Goal: Obtain resource: Obtain resource

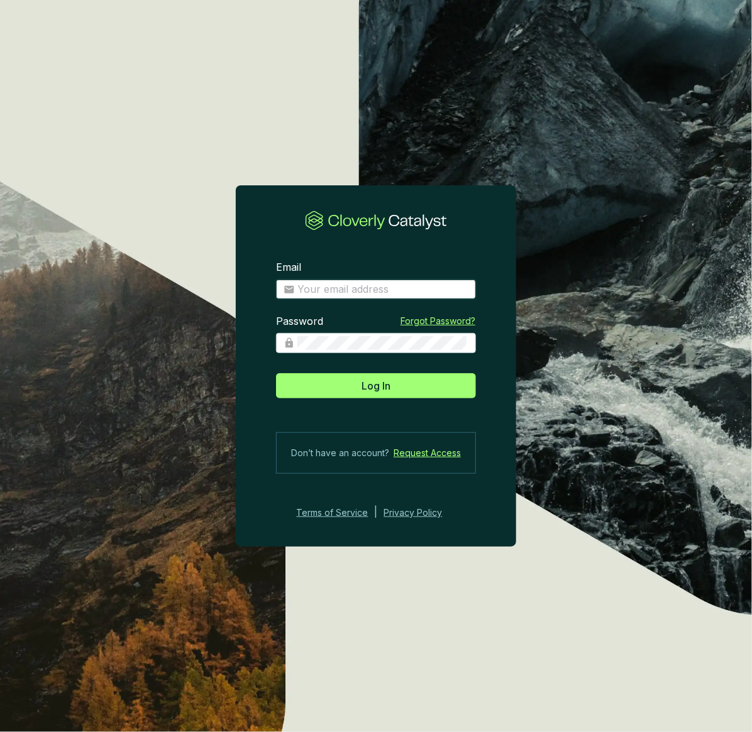
type input "josee@grogenics.eco"
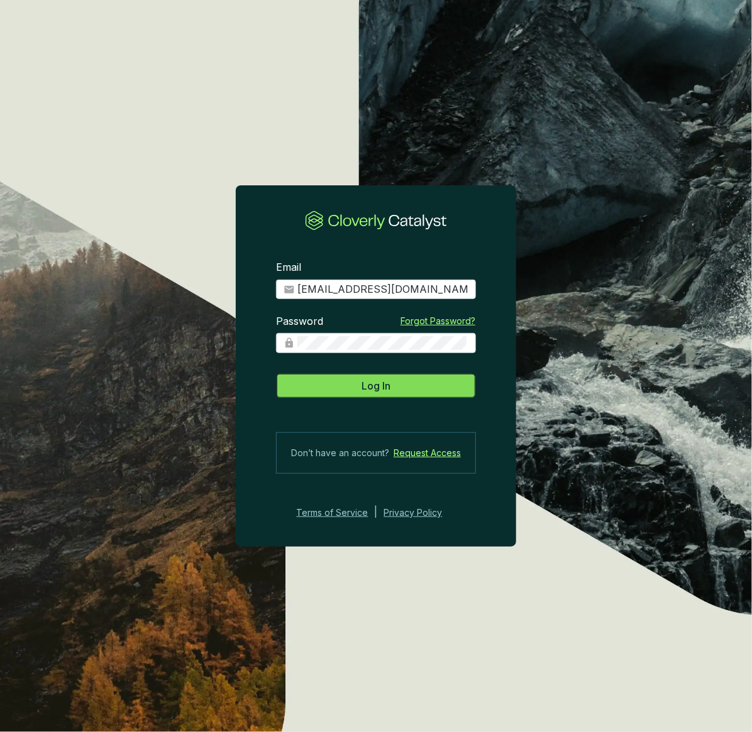
click at [377, 387] on span "Log In" at bounding box center [375, 385] width 29 height 15
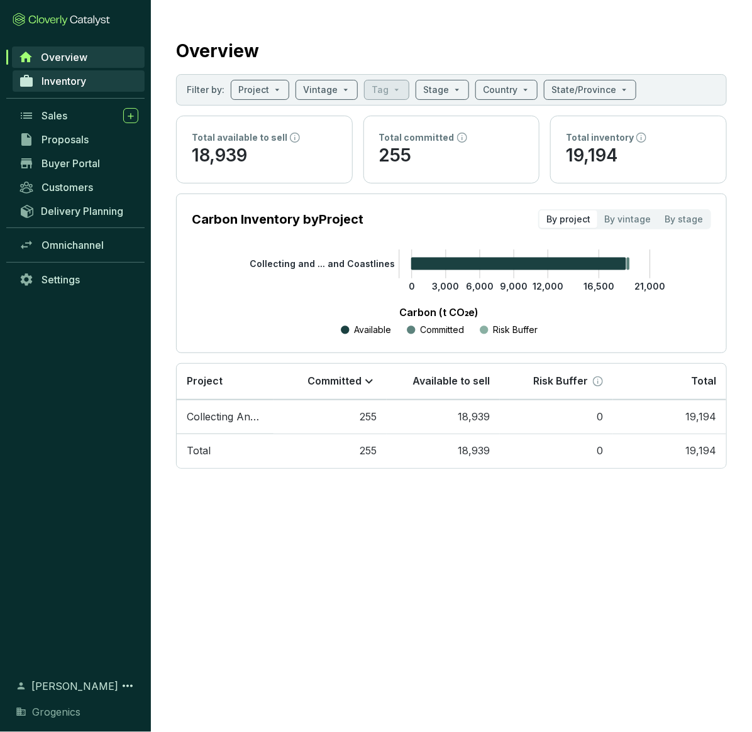
click at [60, 91] on link "Inventory" at bounding box center [79, 80] width 132 height 21
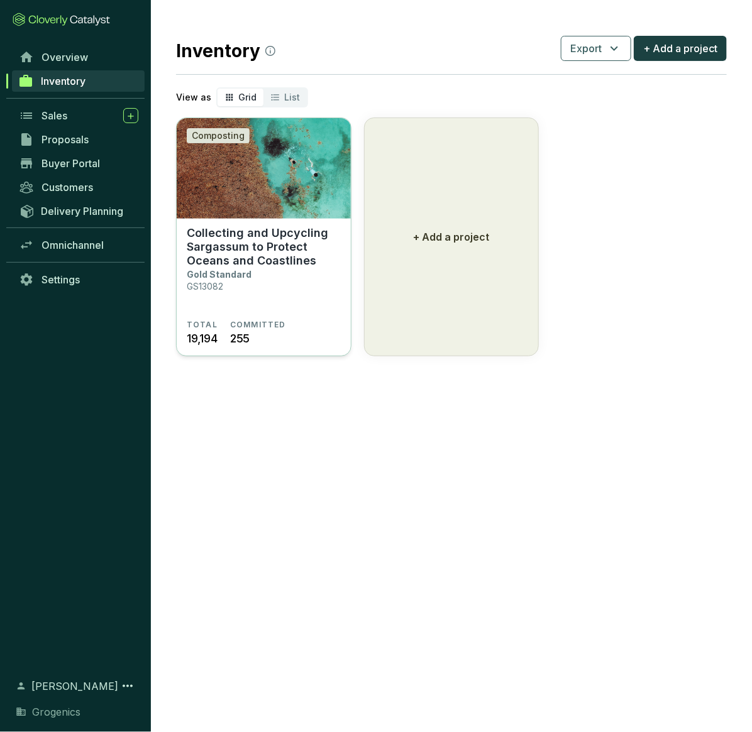
click at [274, 179] on img at bounding box center [264, 168] width 174 height 101
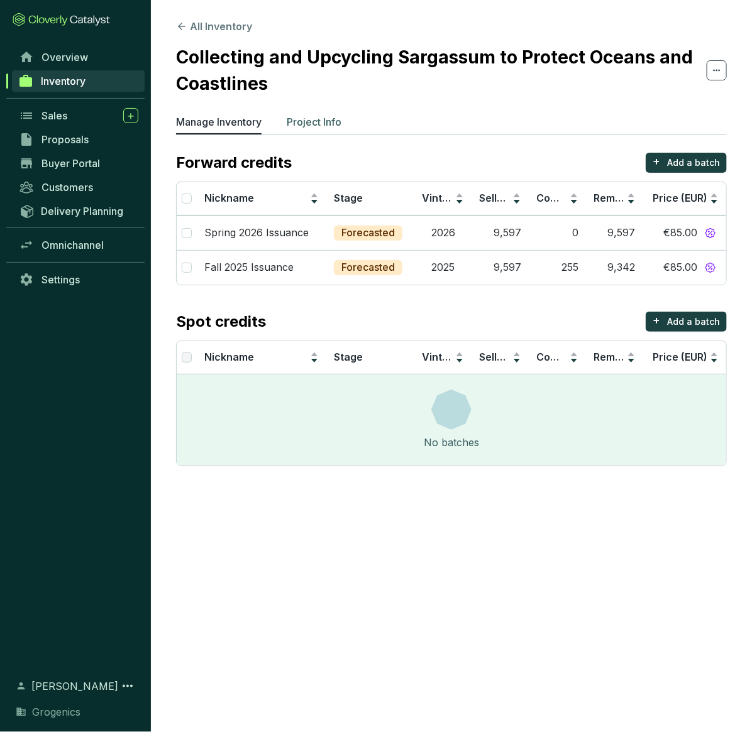
click at [321, 122] on p "Project Info" at bounding box center [314, 121] width 55 height 15
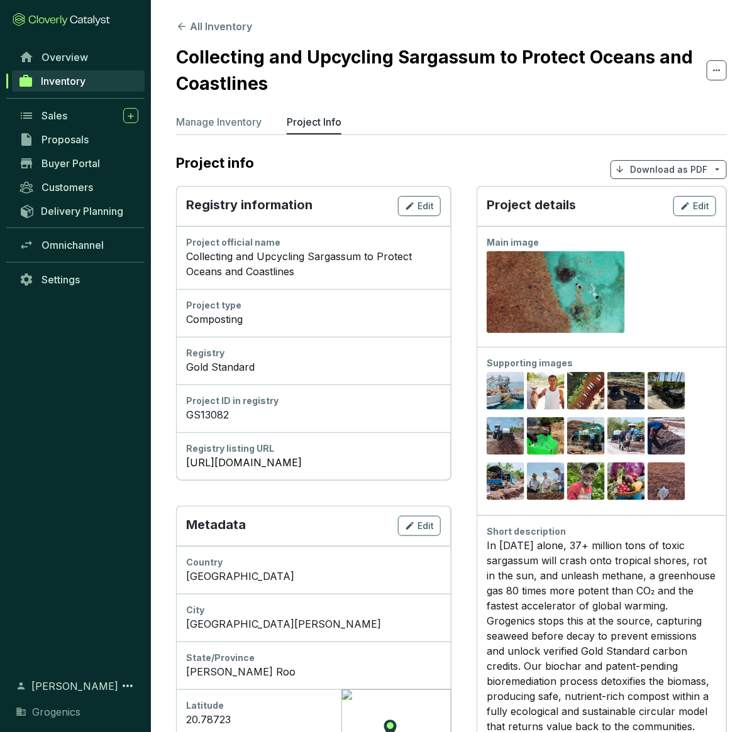
click at [671, 166] on p "Download as PDF" at bounding box center [668, 169] width 77 height 13
click at [664, 219] on span "Hide pricing" at bounding box center [666, 223] width 53 height 10
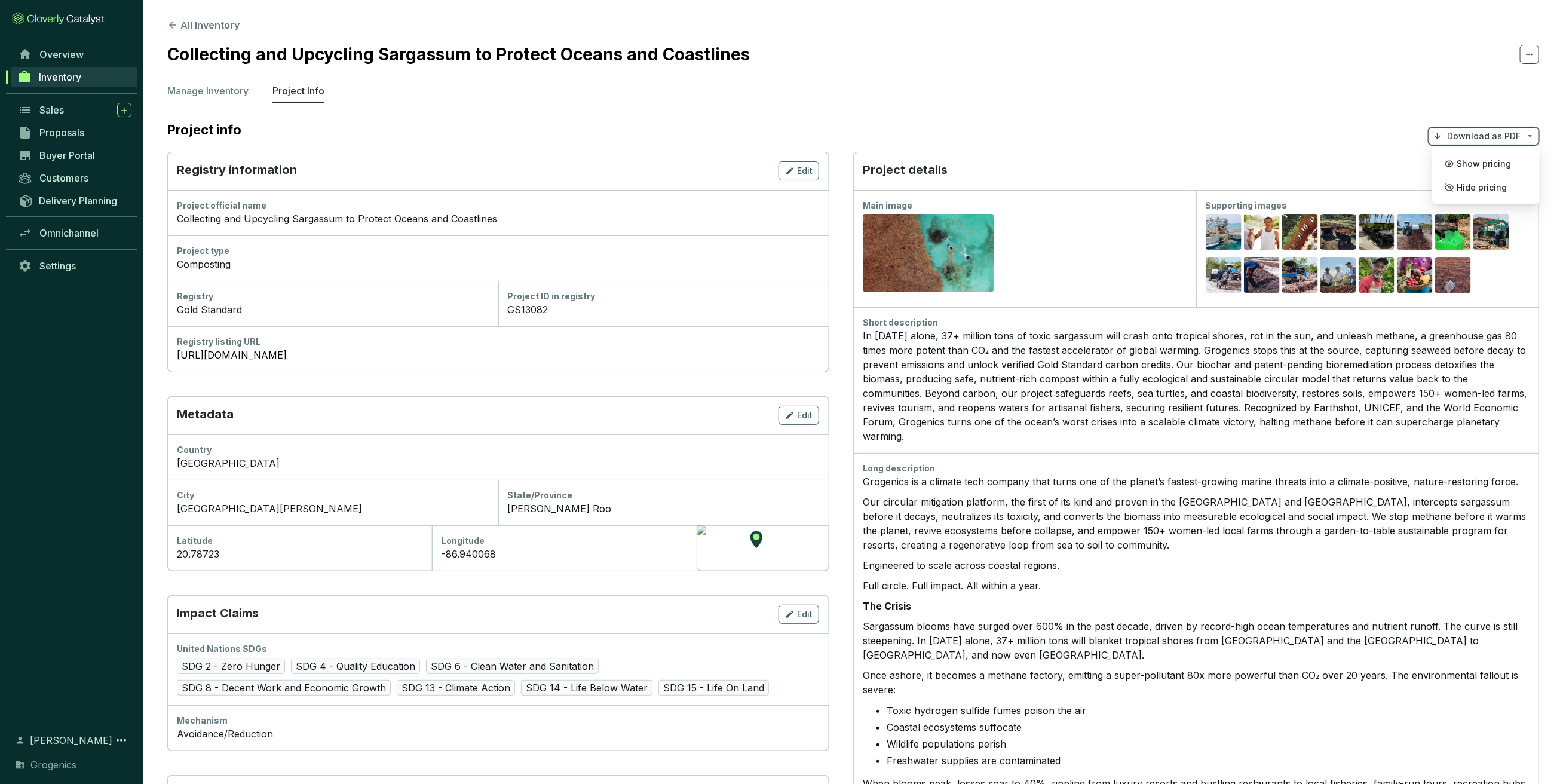
click at [714, 463] on div "Long description" at bounding box center [1196, 468] width 666 height 12
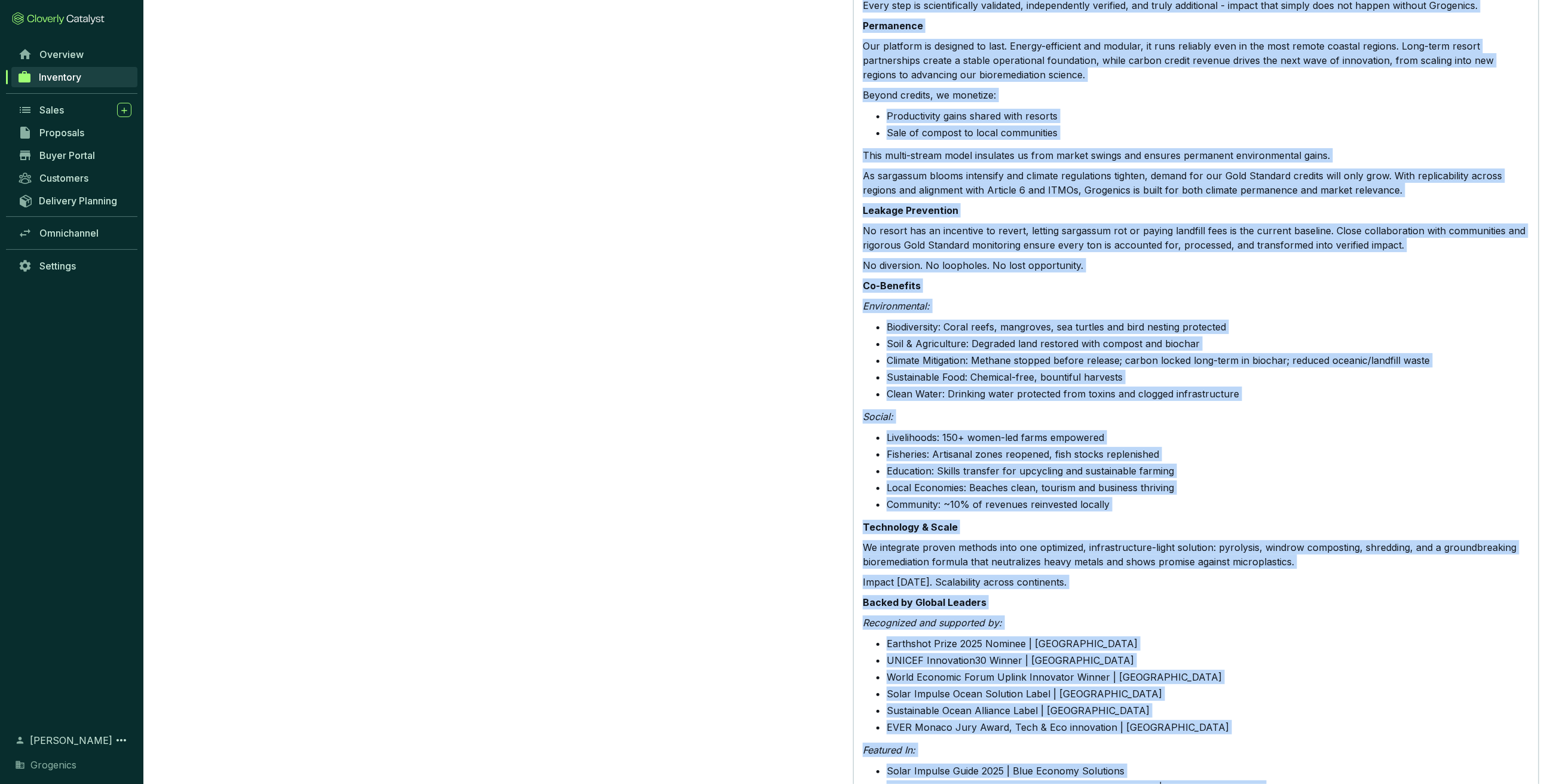
scroll to position [1087, 0]
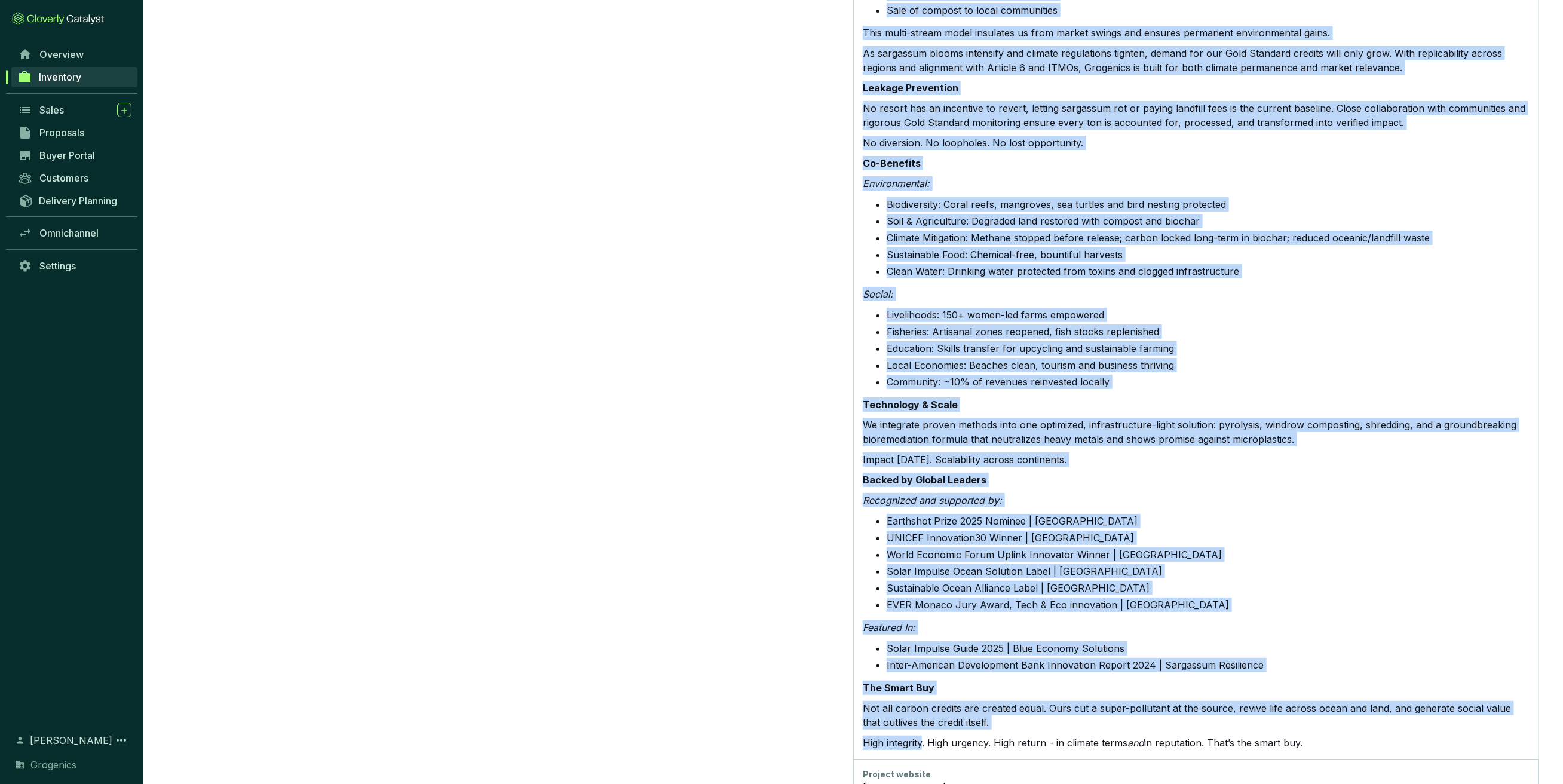
drag, startPoint x: 865, startPoint y: 451, endPoint x: 1341, endPoint y: 705, distance: 539.5
click at [714, 696] on div "Long description Grogenics is a climate tech company that turns one of the plan…" at bounding box center [1196, 62] width 685 height 1393
copy div "Lore ipsumdolors Ametconse ad e seddoei temp incidid utla etdol mag al eni admi…"
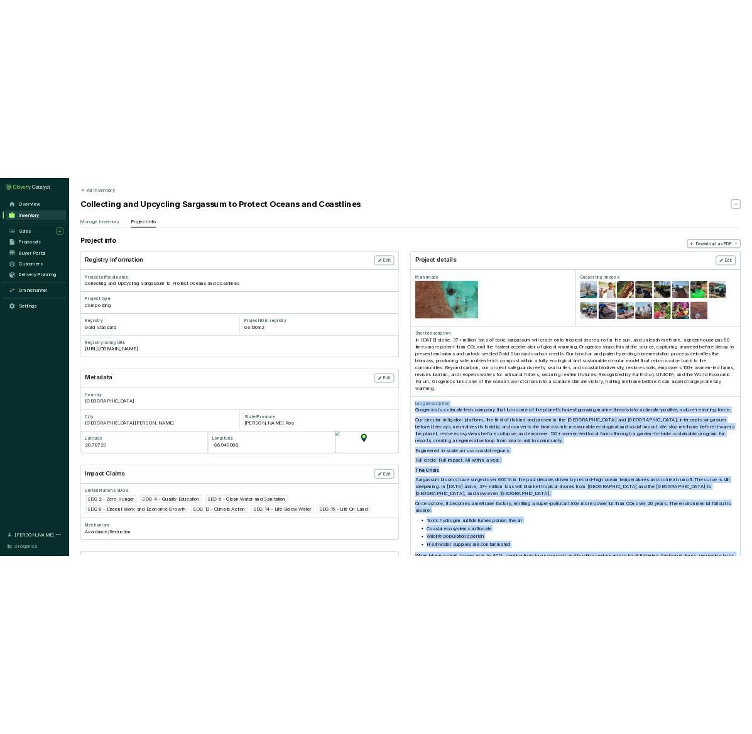
scroll to position [0, 0]
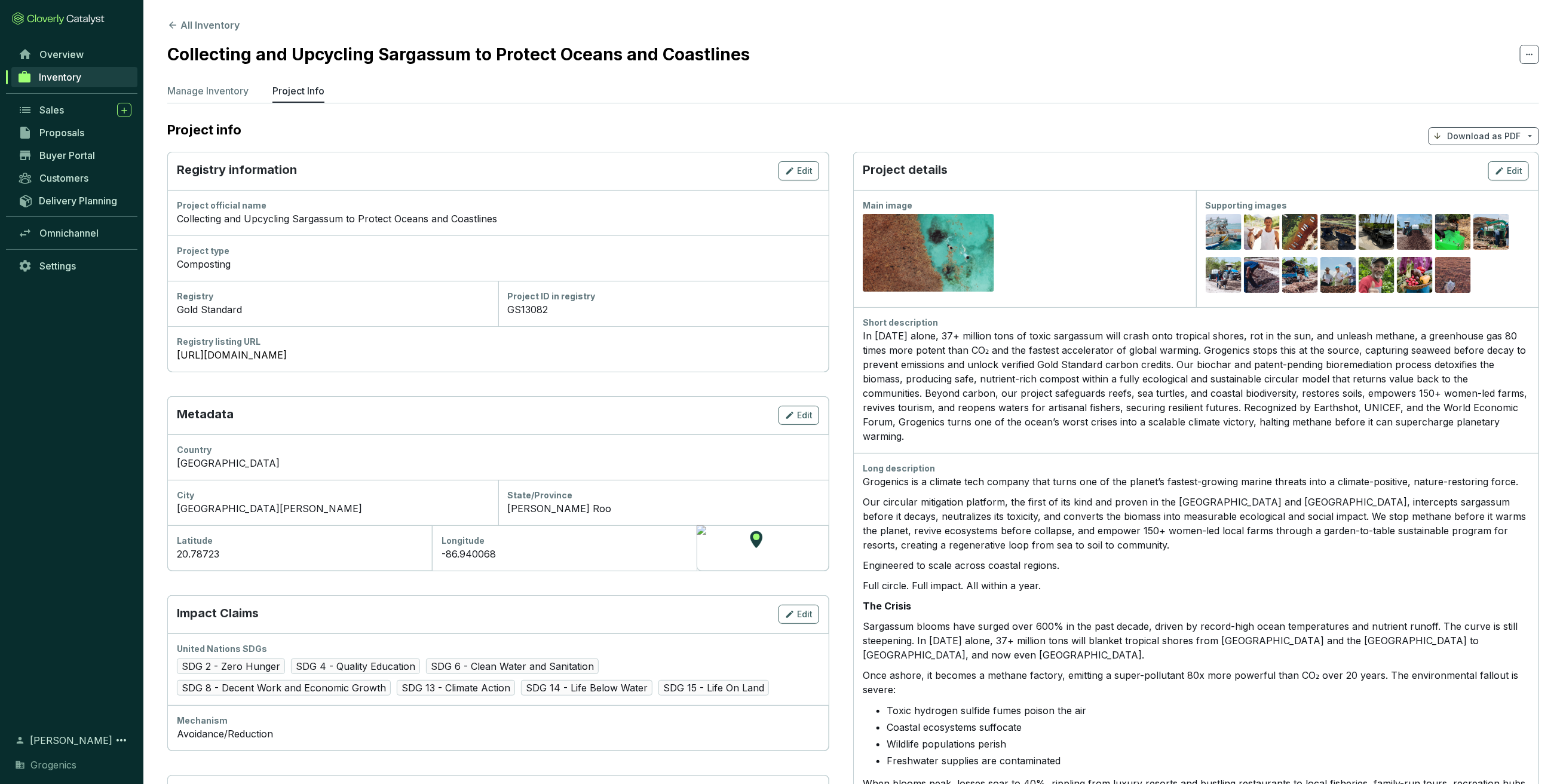
click at [714, 321] on div "Short description In [DATE] alone, 37+ million tons of toxic sargassum will cra…" at bounding box center [1196, 379] width 685 height 145
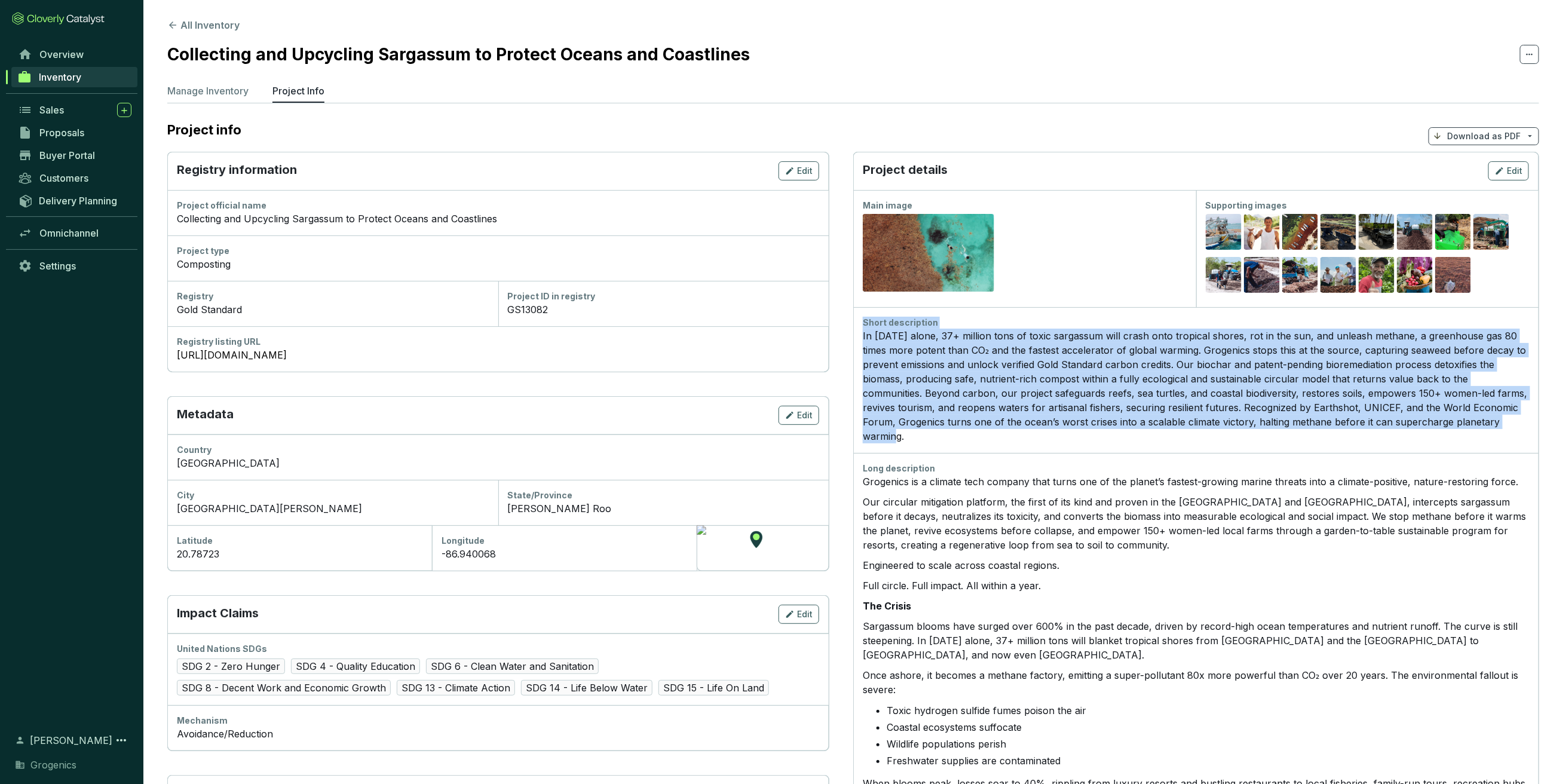
drag, startPoint x: 863, startPoint y: 320, endPoint x: 1526, endPoint y: 419, distance: 670.4
click at [714, 419] on div "Short description In [DATE] alone, 37+ million tons of toxic sargassum will cra…" at bounding box center [1196, 379] width 666 height 126
copy div "Short description In [DATE] alone, 37+ million tons of toxic sargassum will cra…"
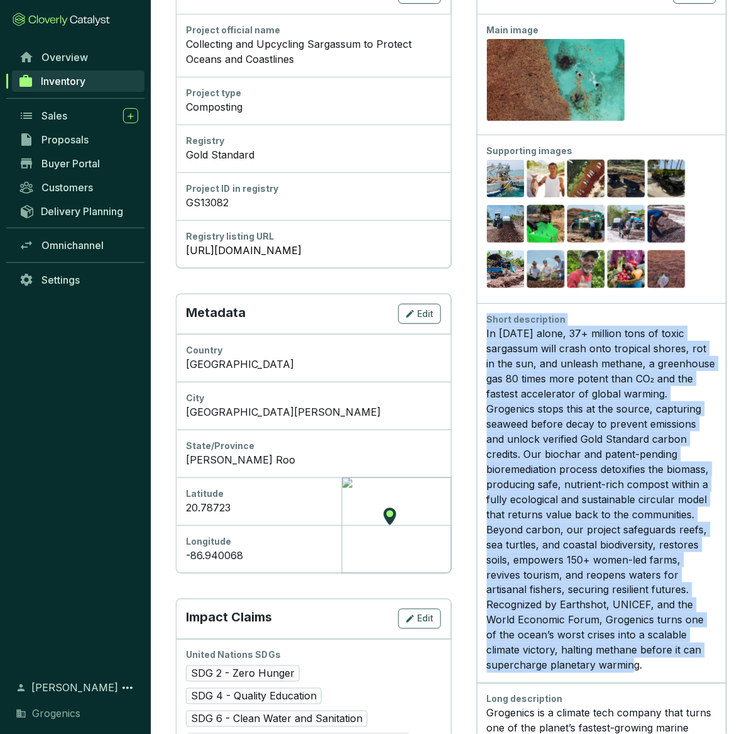
scroll to position [218, 0]
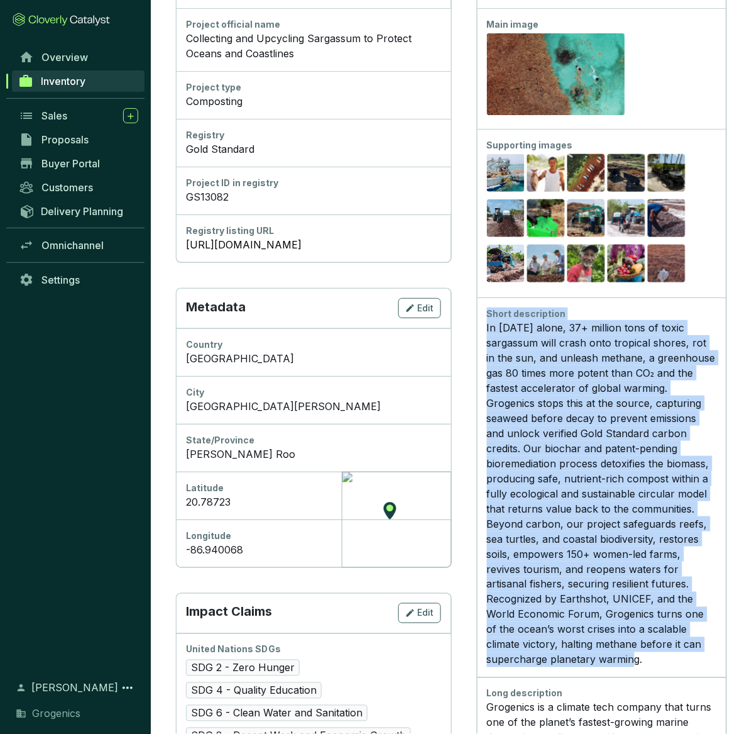
click at [488, 326] on div "In [DATE] alone, 37+ million tons of toxic sargassum will crash onto tropical s…" at bounding box center [602, 493] width 230 height 347
drag, startPoint x: 487, startPoint y: 326, endPoint x: 627, endPoint y: 646, distance: 349.3
click at [626, 647] on div "In [DATE] alone, 37+ million tons of toxic sargassum will crash onto tropical s…" at bounding box center [602, 493] width 230 height 347
copy div "In [DATE] alone, 37+ million tons of toxic sargassum will crash onto tropical s…"
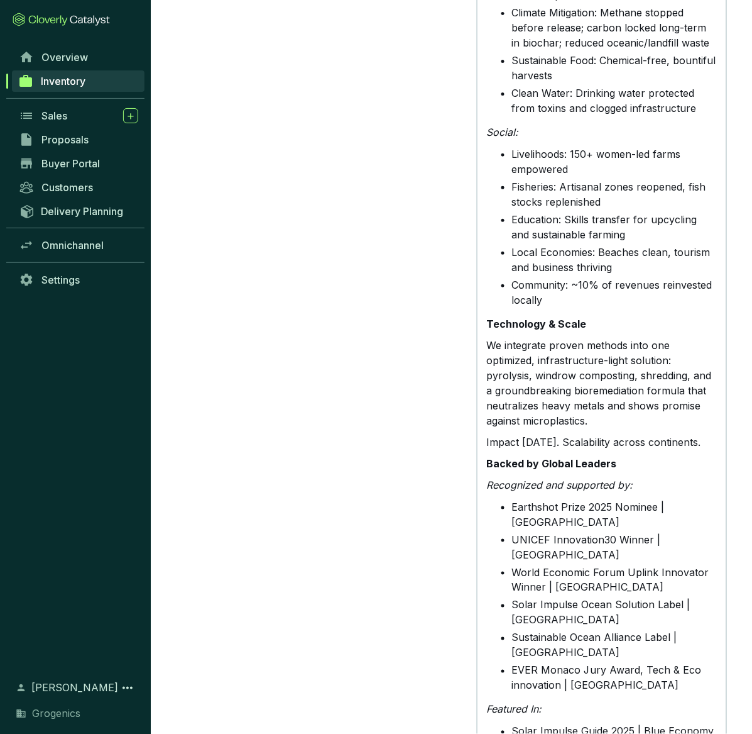
scroll to position [2679, 0]
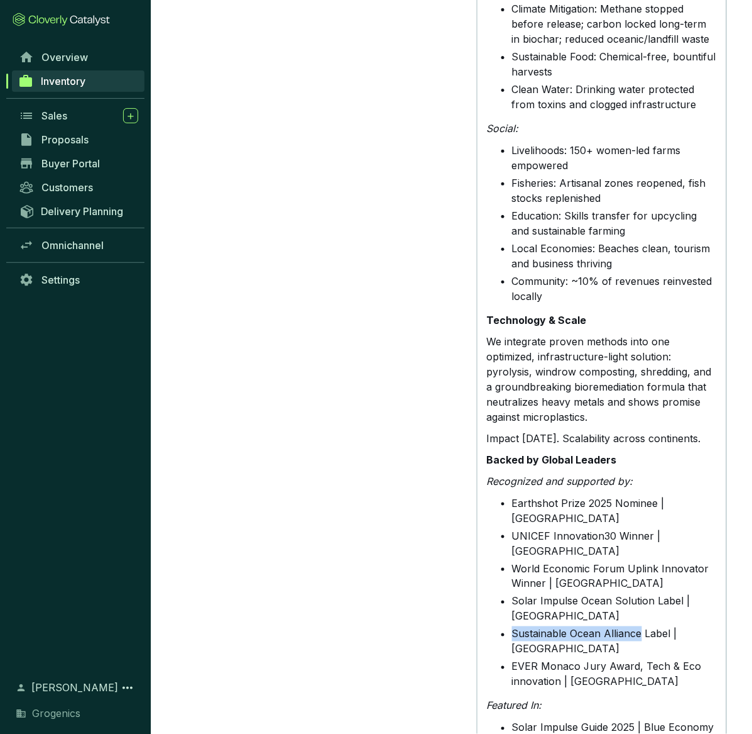
drag, startPoint x: 513, startPoint y: 517, endPoint x: 640, endPoint y: 515, distance: 127.0
click at [640, 626] on li "Sustainable Ocean Alliance Label | [GEOGRAPHIC_DATA]" at bounding box center [614, 641] width 205 height 30
copy li "Sustainable Ocean Alliance"
click at [627, 659] on li "EVER Monaco Jury Award, Tech & Eco innovation | [GEOGRAPHIC_DATA]" at bounding box center [614, 674] width 205 height 30
